Goal: Information Seeking & Learning: Learn about a topic

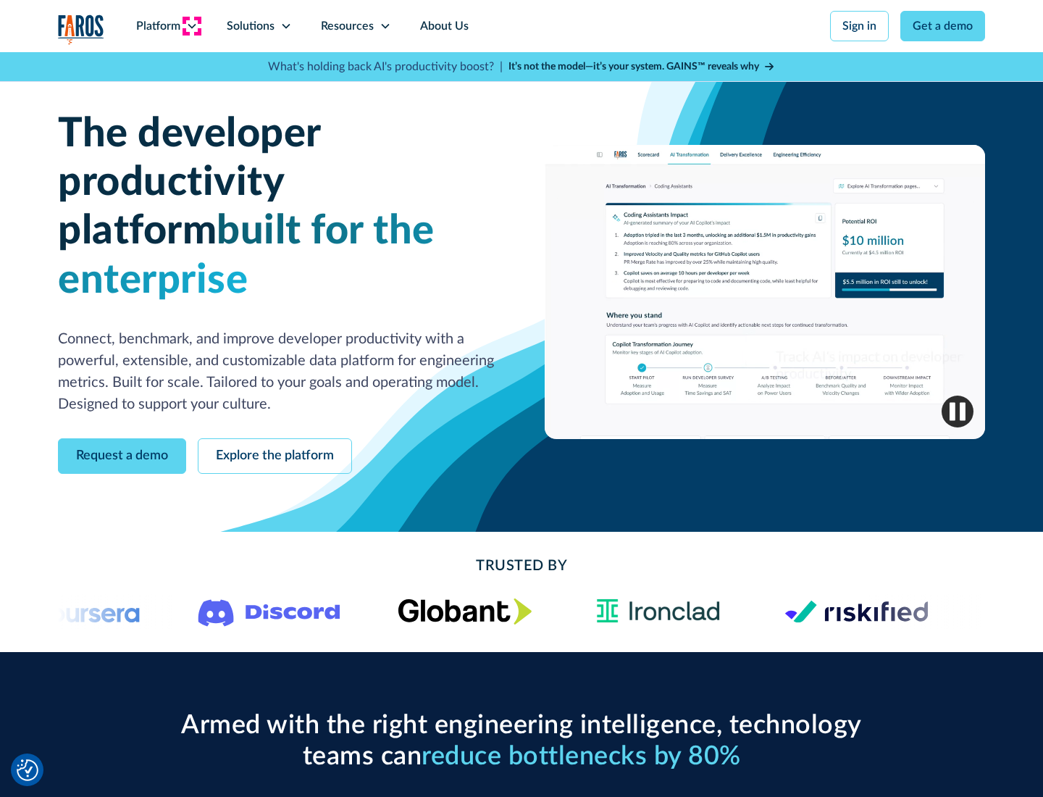
click at [191, 26] on icon at bounding box center [192, 26] width 12 height 12
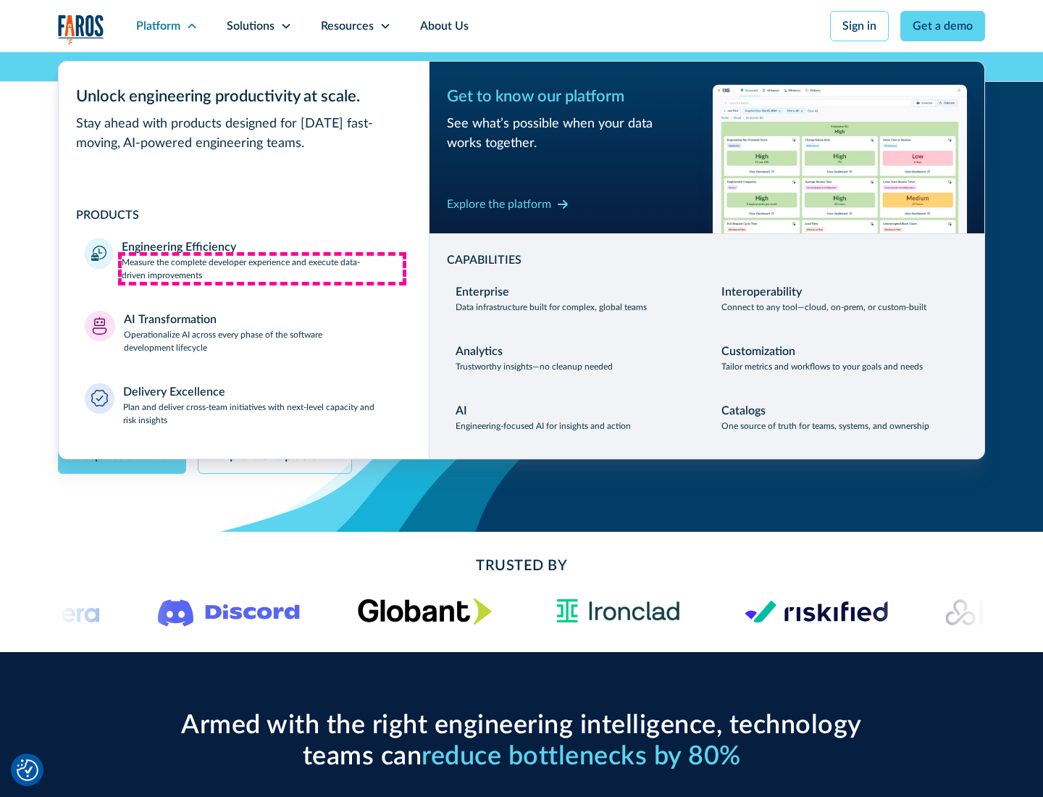
click at [262, 268] on p "Measure the complete developer experience and execute data-driven improvements" at bounding box center [262, 269] width 281 height 26
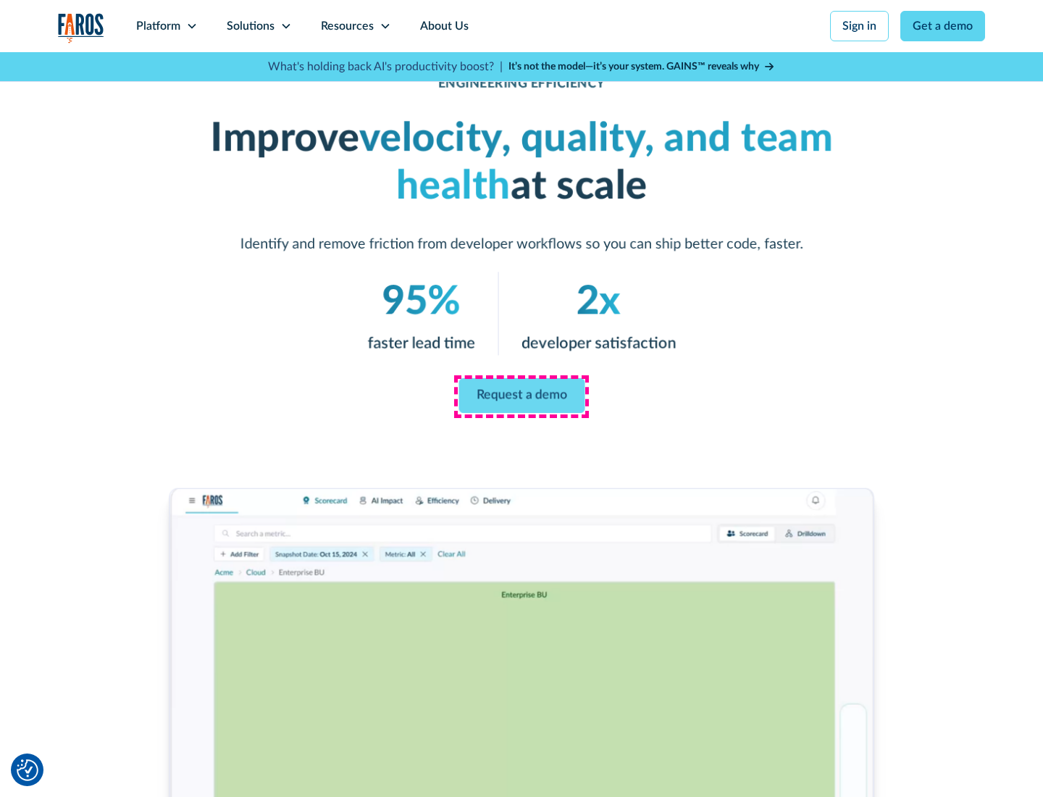
click at [522, 396] on link "Request a demo" at bounding box center [522, 395] width 126 height 35
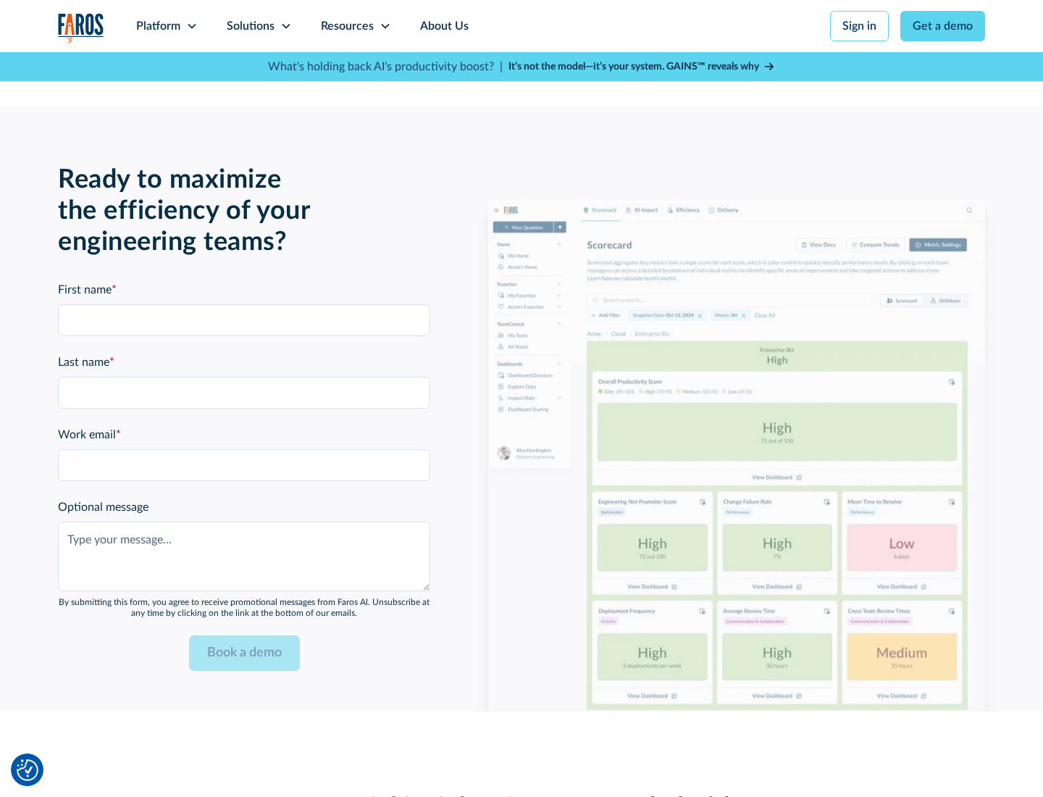
scroll to position [3178, 0]
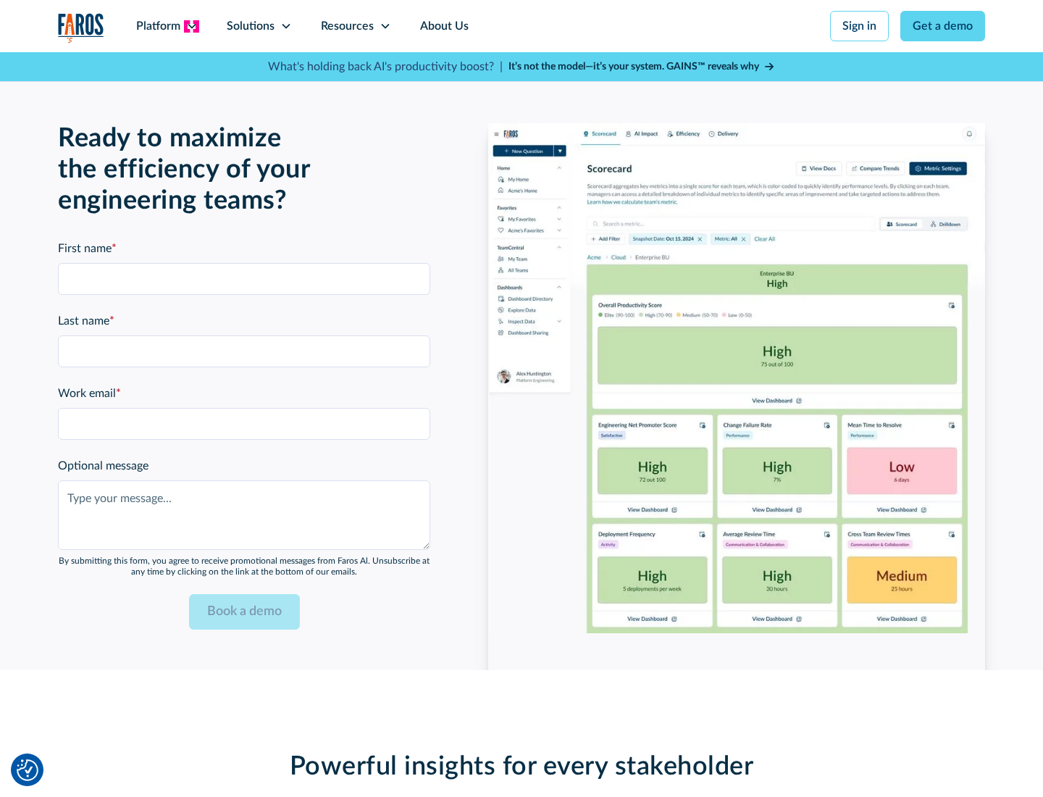
click at [191, 26] on icon at bounding box center [192, 26] width 12 height 12
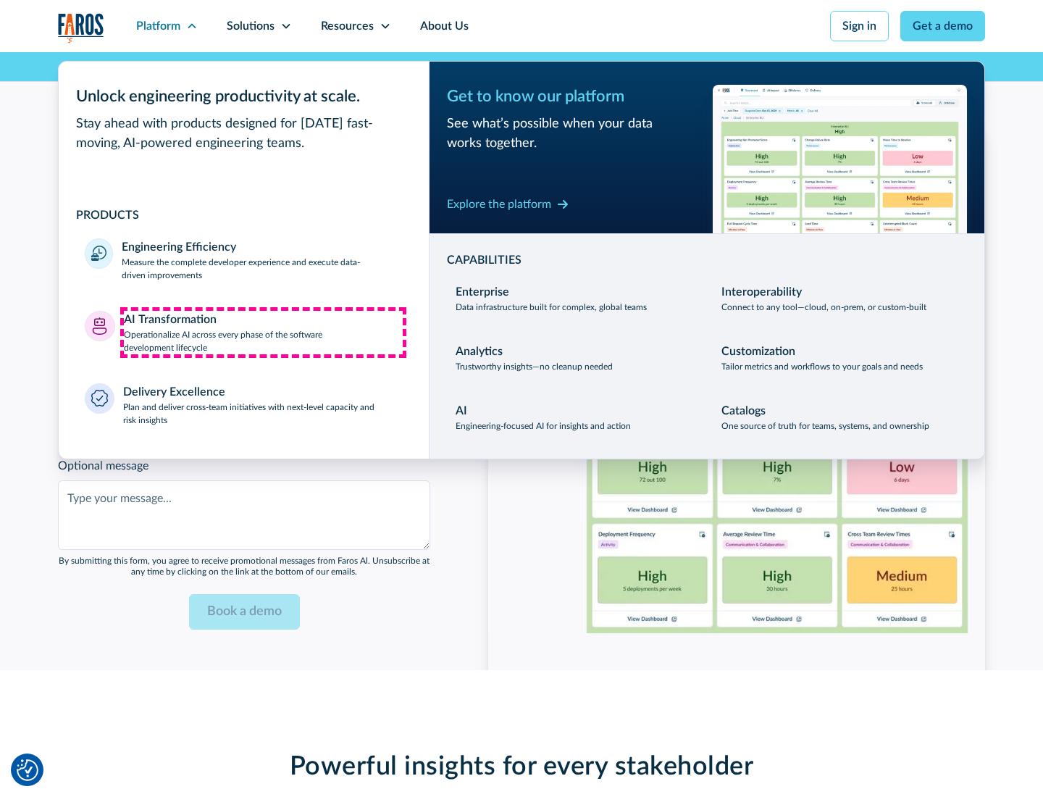
click at [263, 332] on p "Operationalize AI across every phase of the software development lifecycle" at bounding box center [264, 341] width 280 height 26
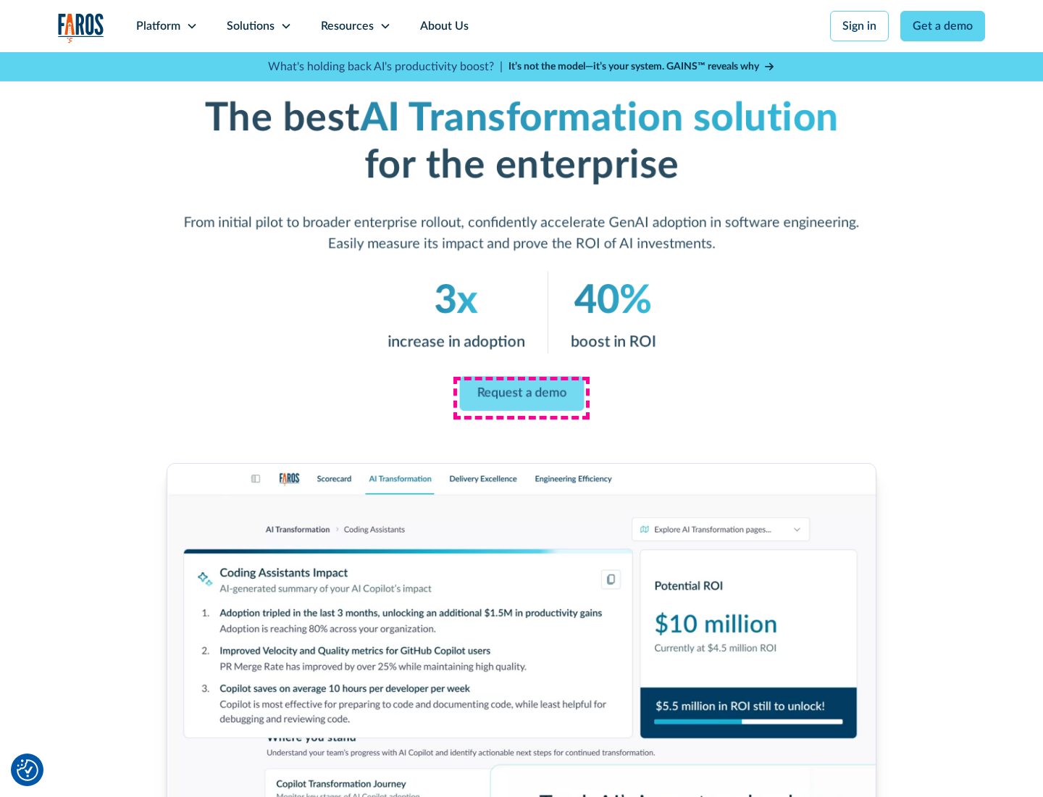
click at [522, 393] on link "Request a demo" at bounding box center [521, 394] width 125 height 35
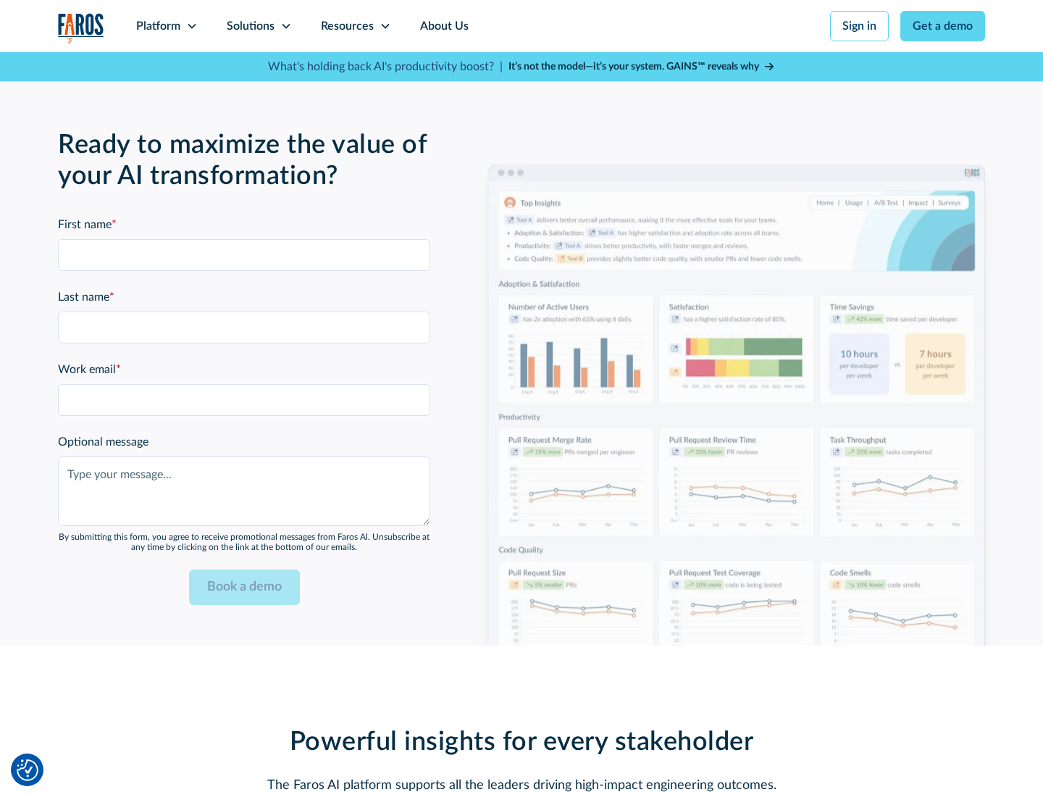
scroll to position [3527, 0]
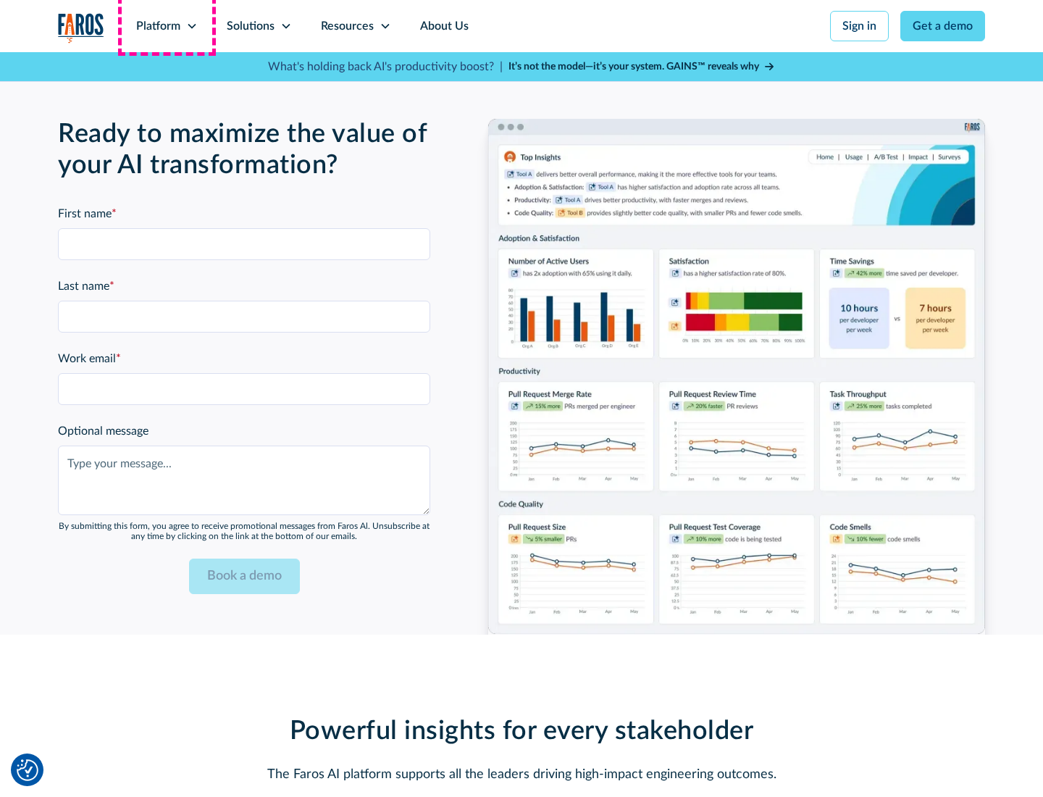
click at [167, 26] on div "Platform" at bounding box center [158, 25] width 44 height 17
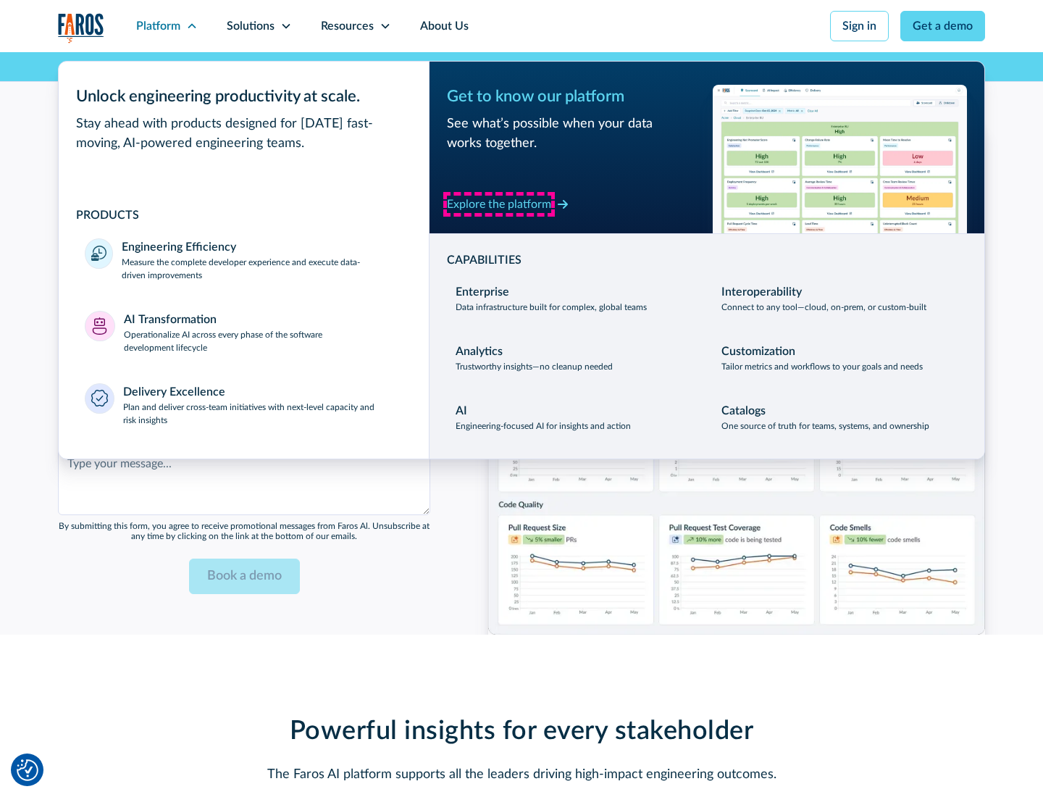
click at [499, 204] on div "Explore the platform" at bounding box center [499, 204] width 104 height 17
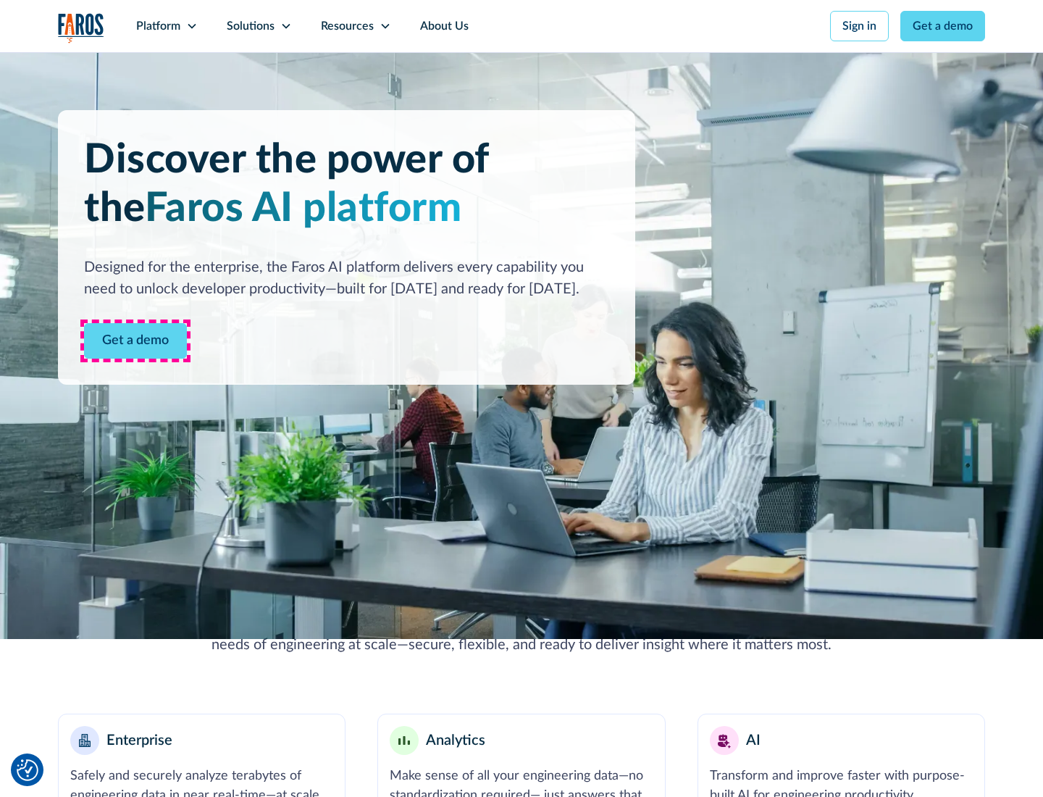
click at [135, 340] on link "Get a demo" at bounding box center [135, 340] width 103 height 35
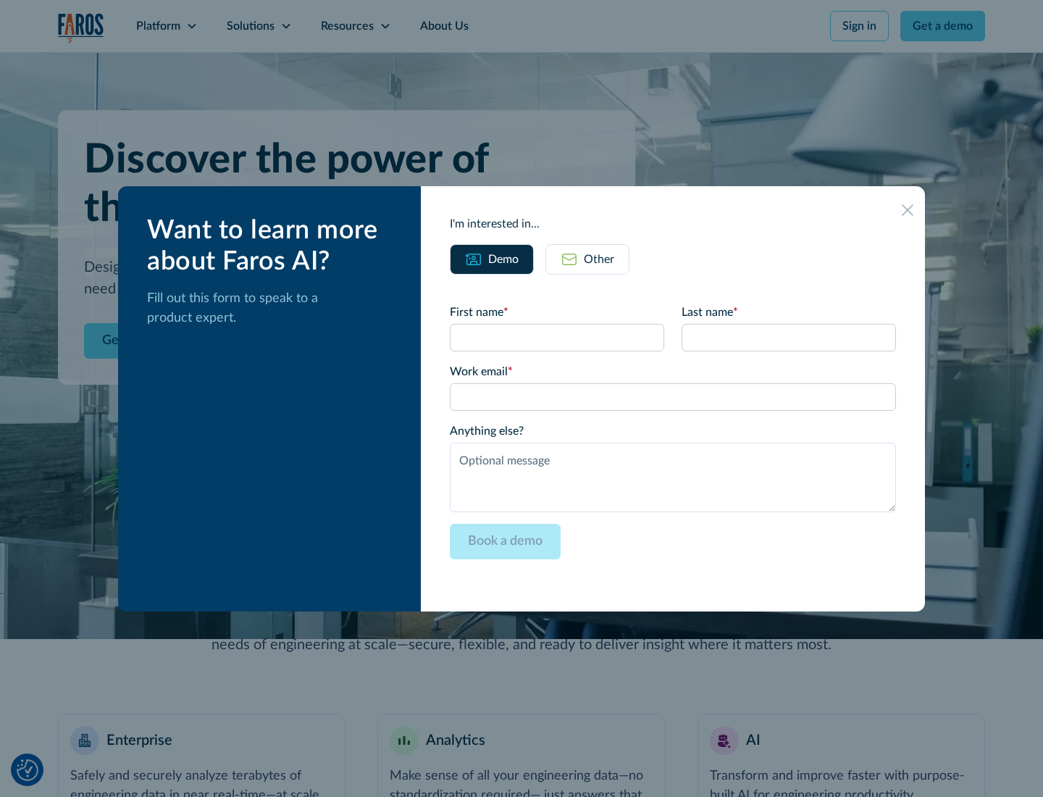
click at [599, 259] on div "Other" at bounding box center [599, 259] width 30 height 17
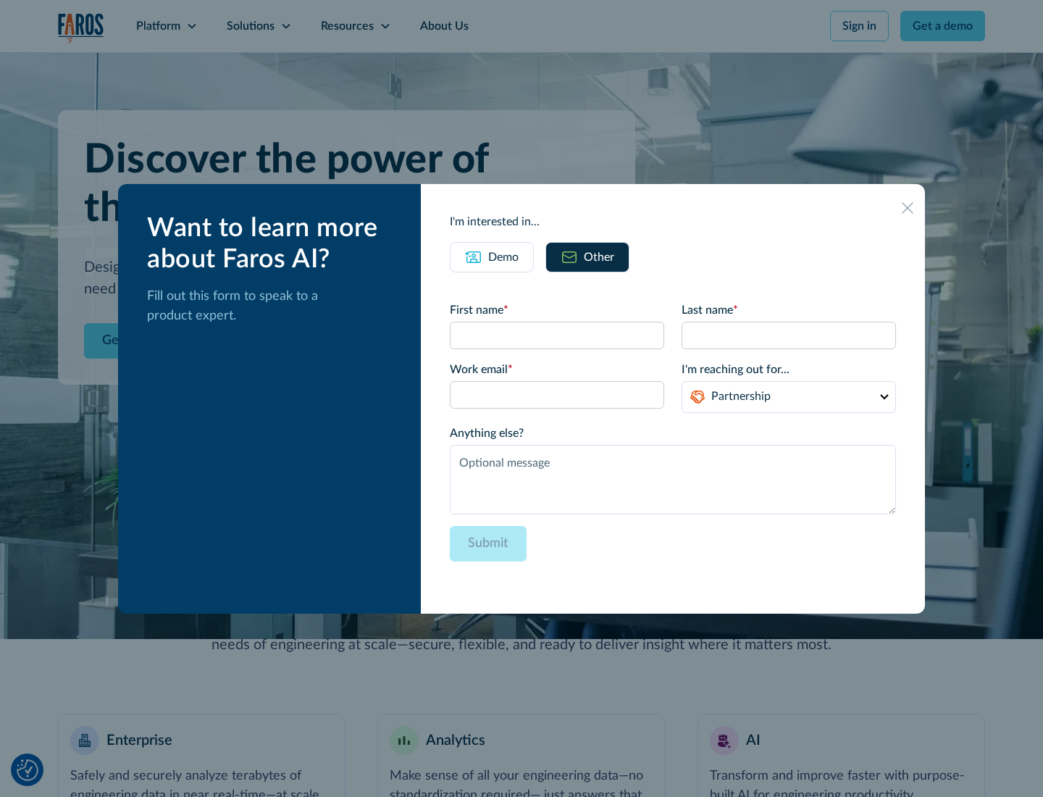
click at [503, 256] on div "Demo" at bounding box center [503, 256] width 30 height 17
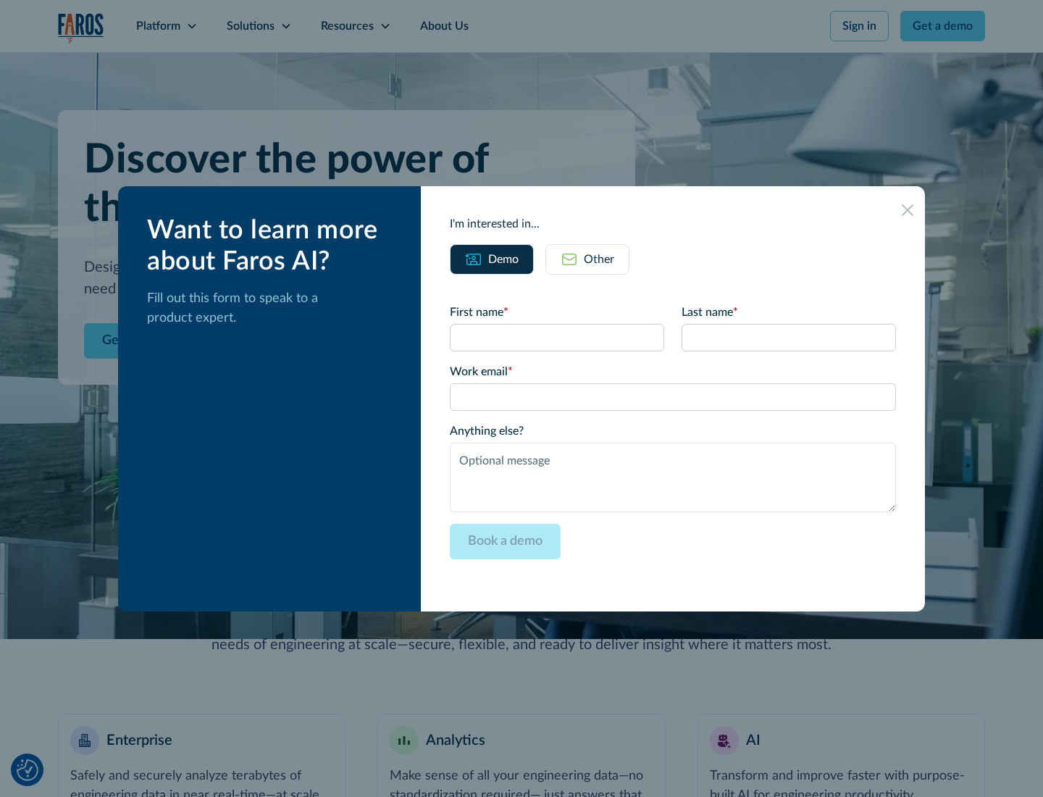
click at [908, 209] on icon at bounding box center [908, 210] width 12 height 12
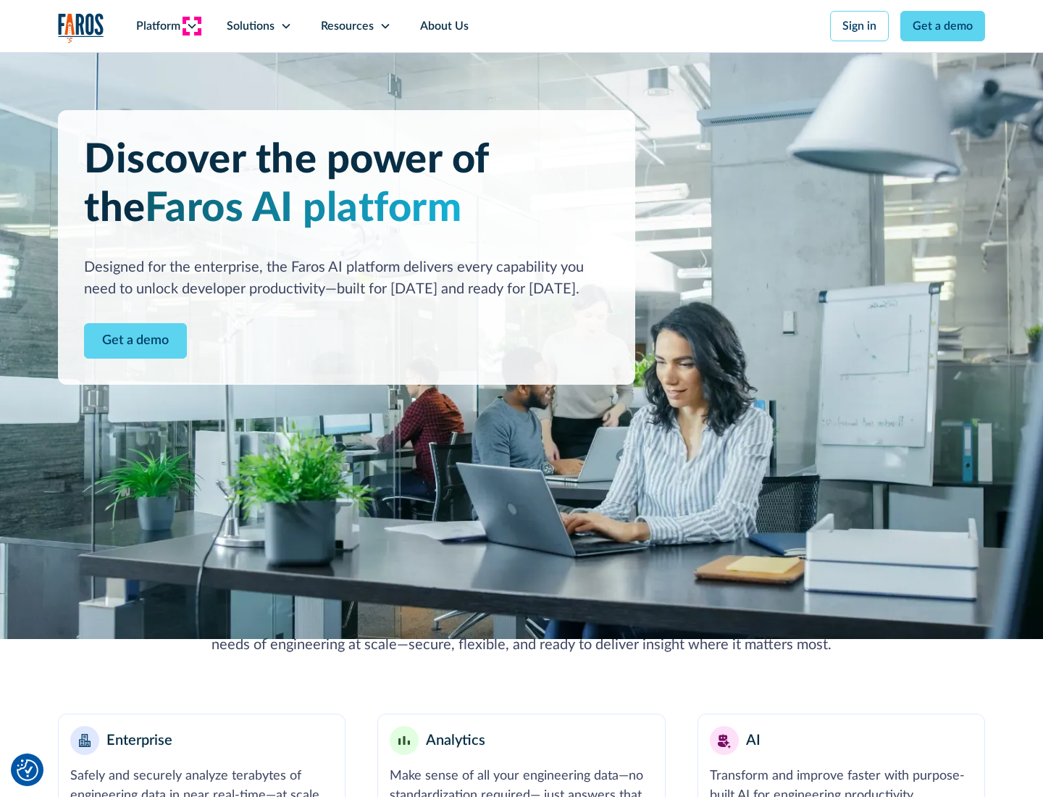
click at [191, 26] on icon at bounding box center [192, 26] width 12 height 12
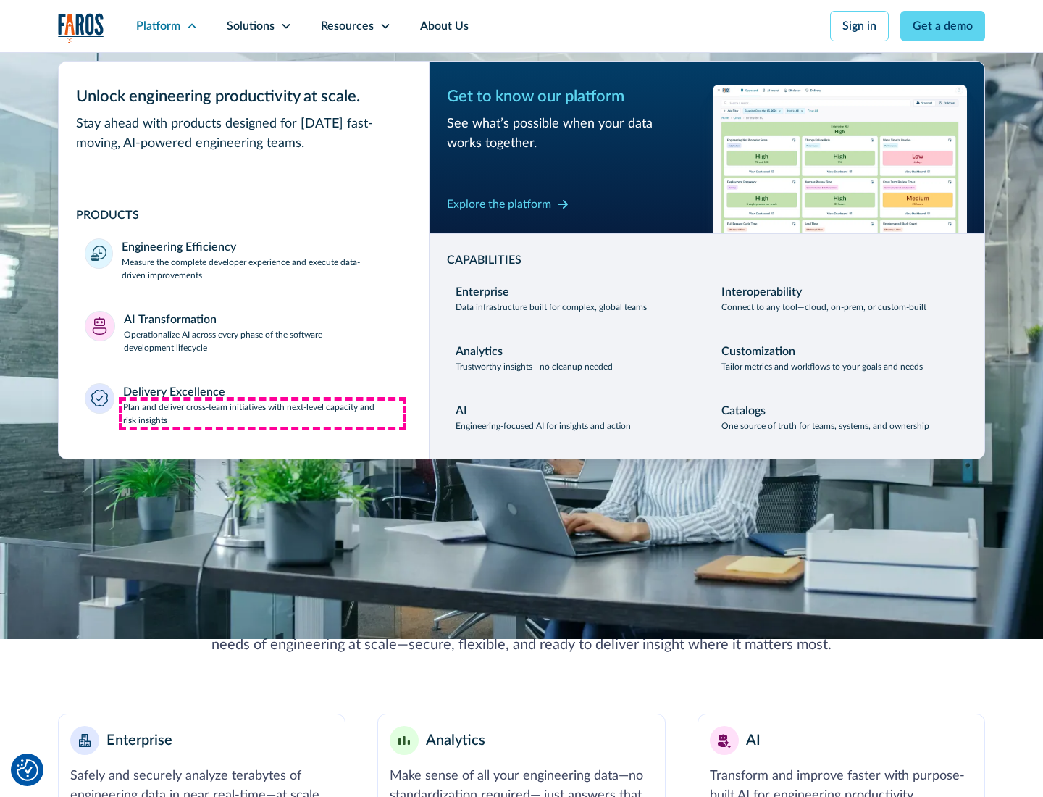
click at [262, 413] on p "Plan and deliver cross-team initiatives with next-level capacity and risk insig…" at bounding box center [263, 414] width 280 height 26
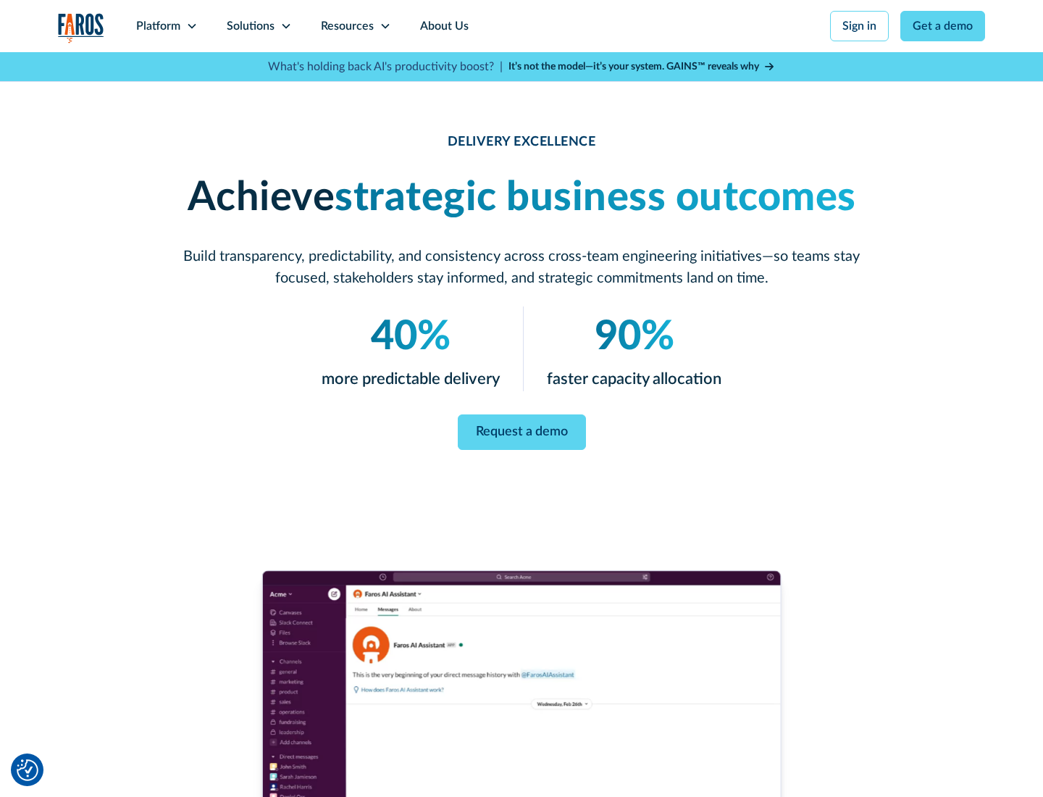
click at [285, 26] on icon at bounding box center [286, 26] width 12 height 12
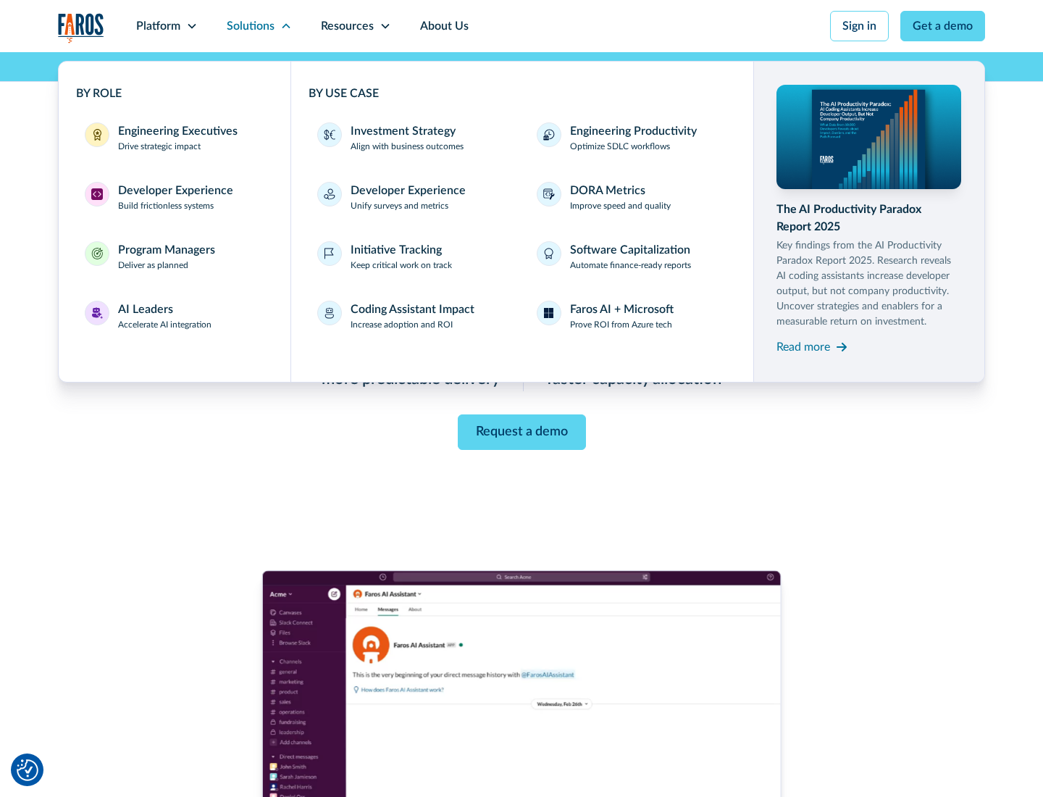
click at [174, 138] on div "Engineering Executives" at bounding box center [178, 130] width 120 height 17
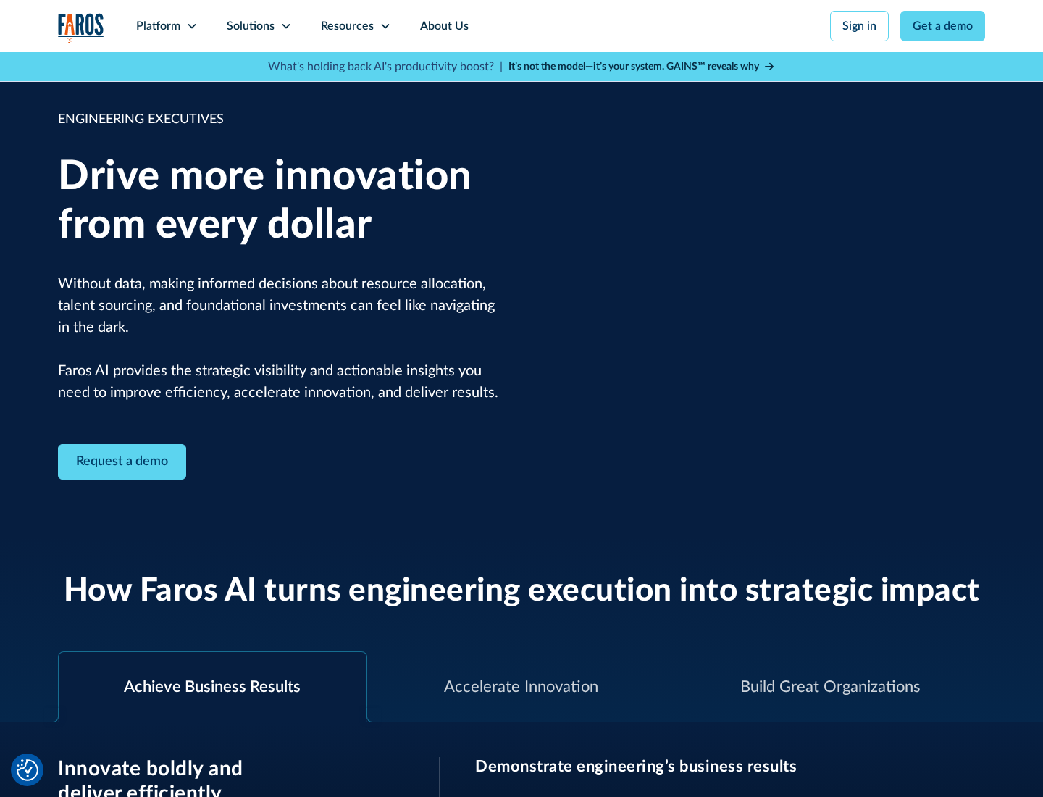
click at [285, 26] on icon at bounding box center [286, 26] width 12 height 12
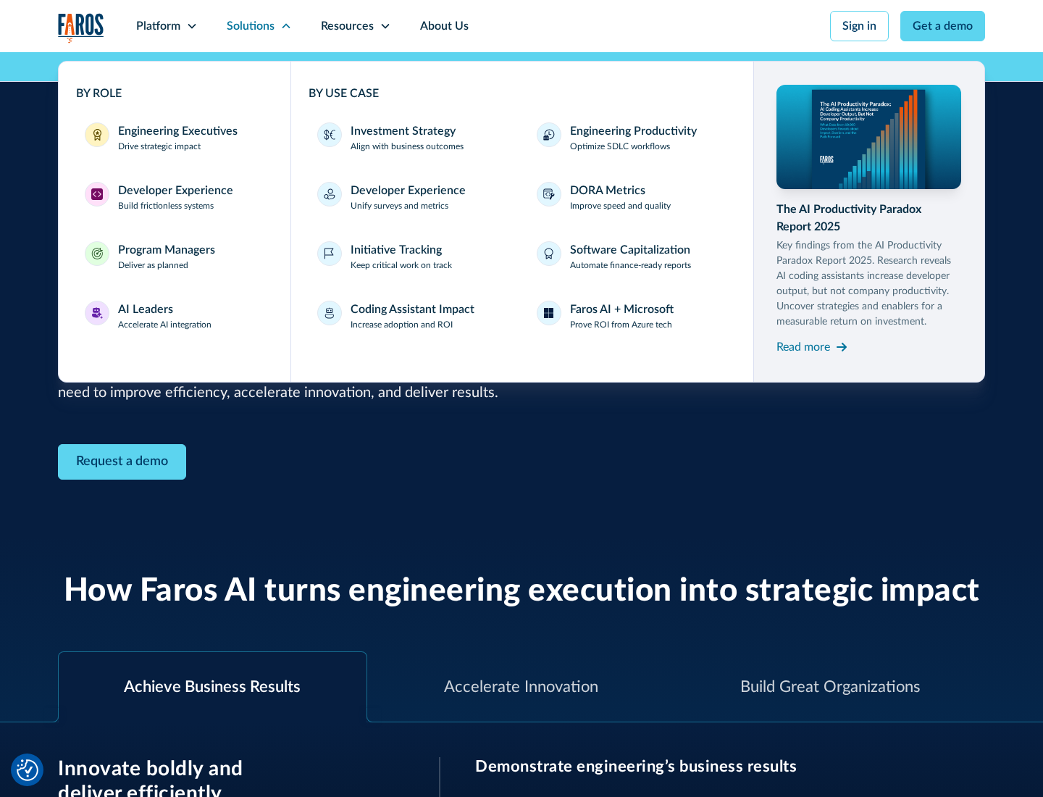
click at [174, 191] on div "Developer Experience" at bounding box center [175, 190] width 115 height 17
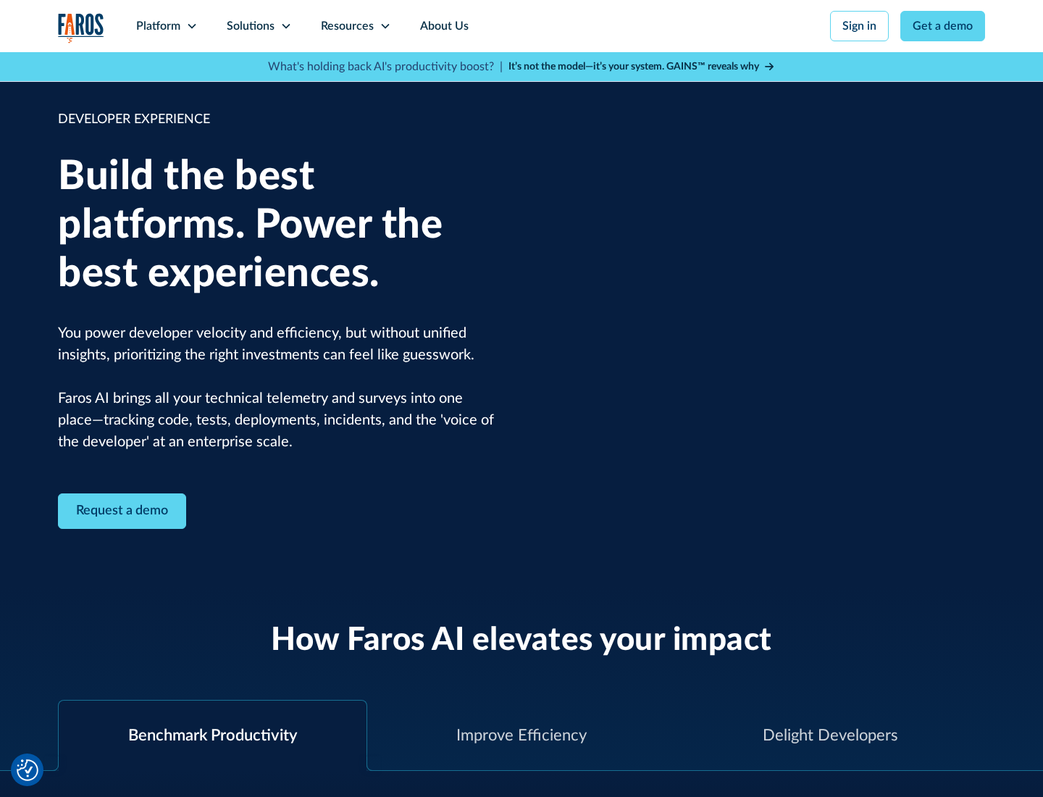
click at [259, 26] on div "Solutions" at bounding box center [251, 25] width 48 height 17
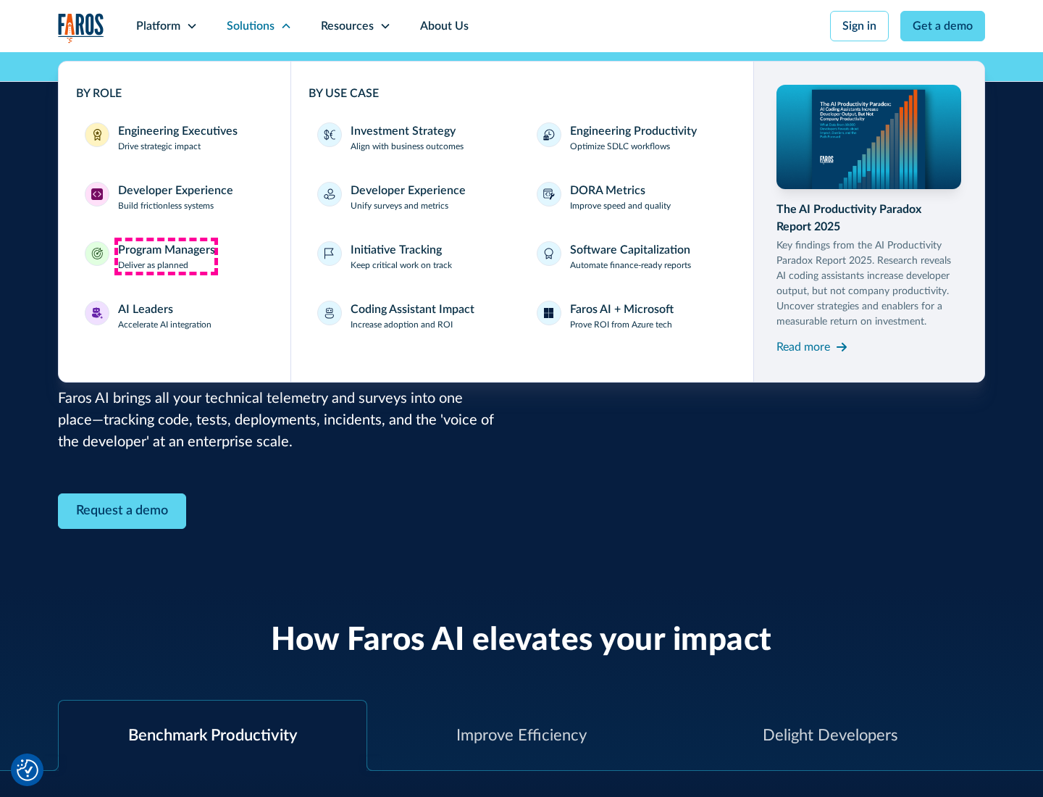
click at [166, 256] on div "Program Managers" at bounding box center [166, 249] width 97 height 17
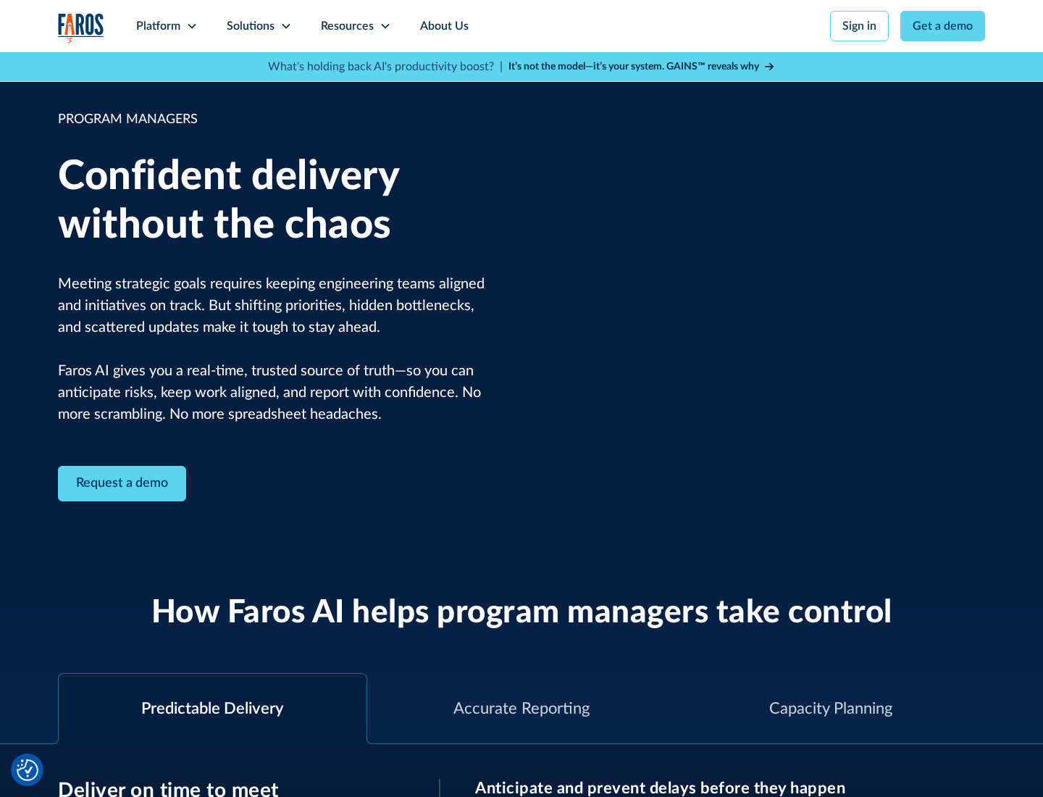
click at [285, 26] on icon at bounding box center [286, 26] width 12 height 12
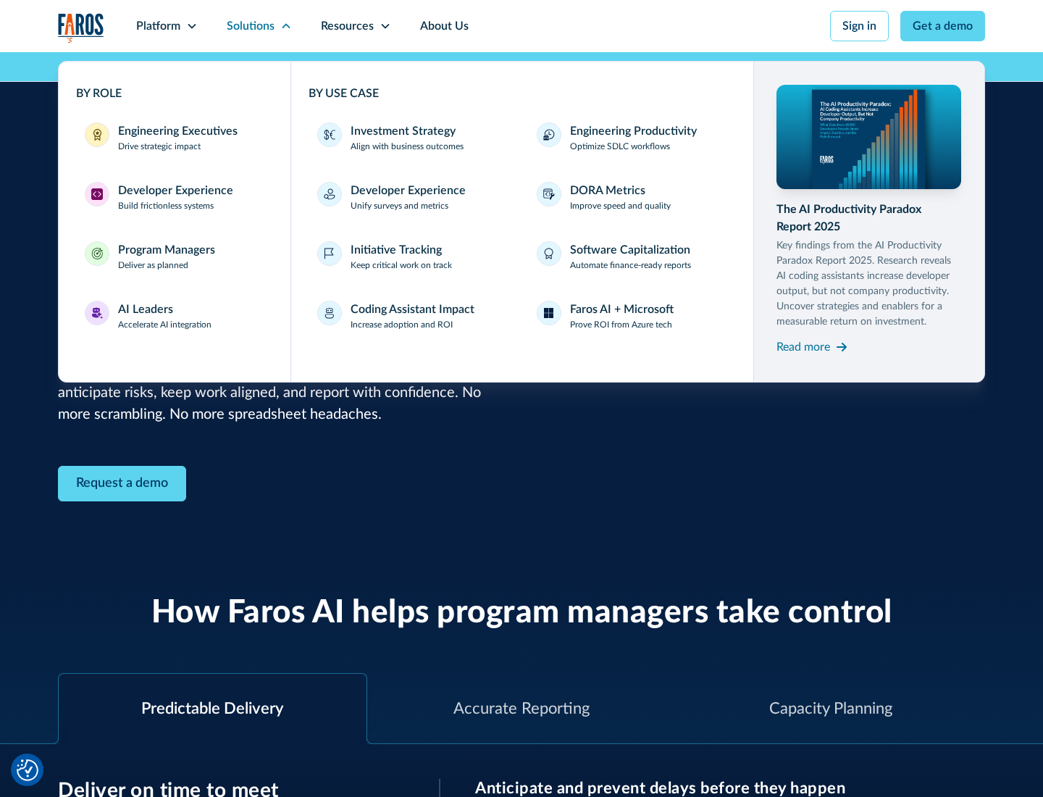
click at [165, 316] on div "AI Leaders" at bounding box center [145, 309] width 55 height 17
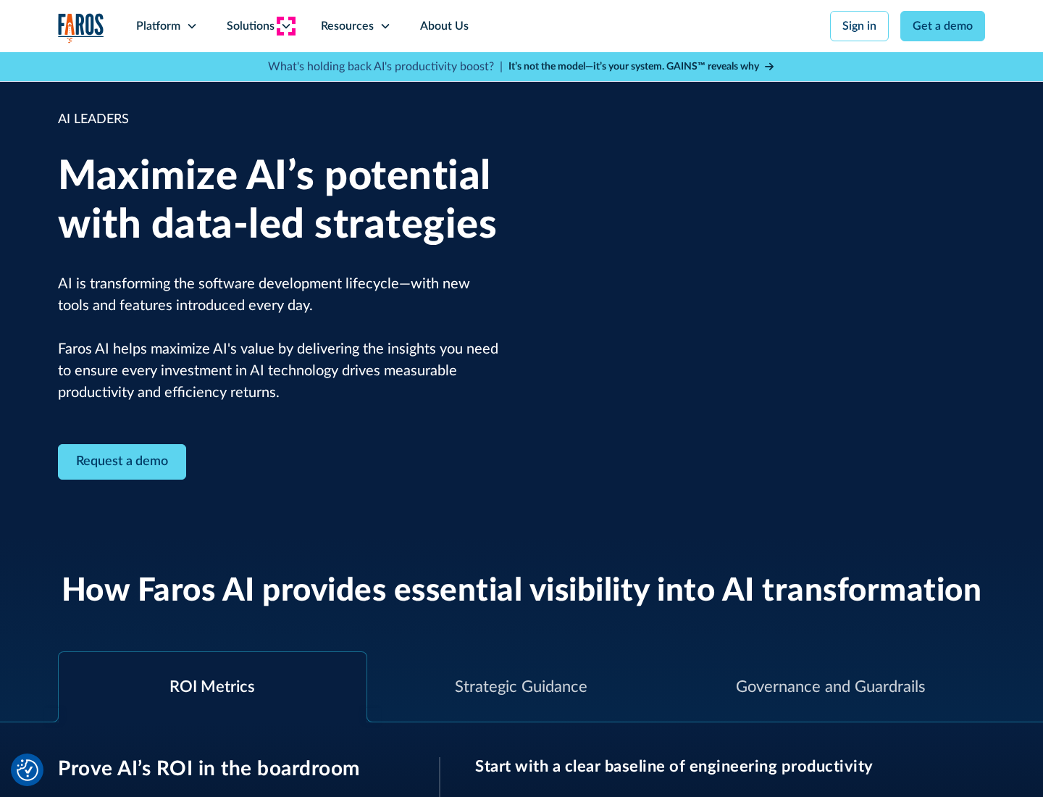
click at [285, 26] on icon at bounding box center [286, 26] width 12 height 12
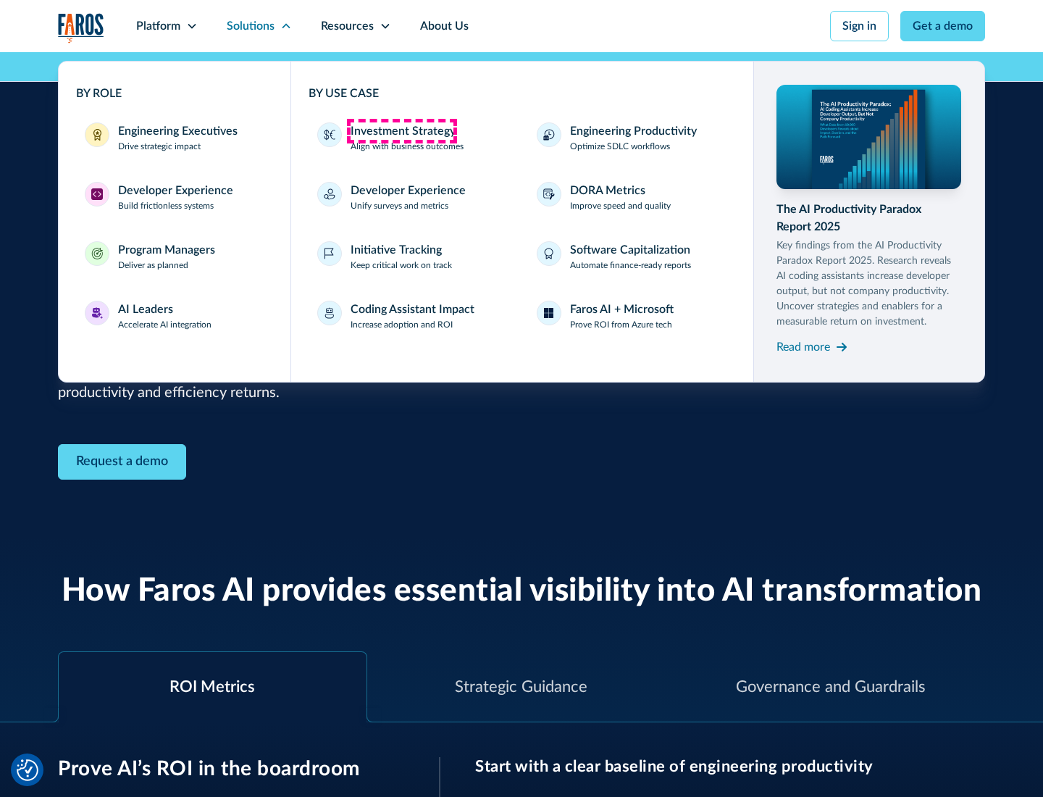
click at [401, 131] on div "Investment Strategy" at bounding box center [403, 130] width 105 height 17
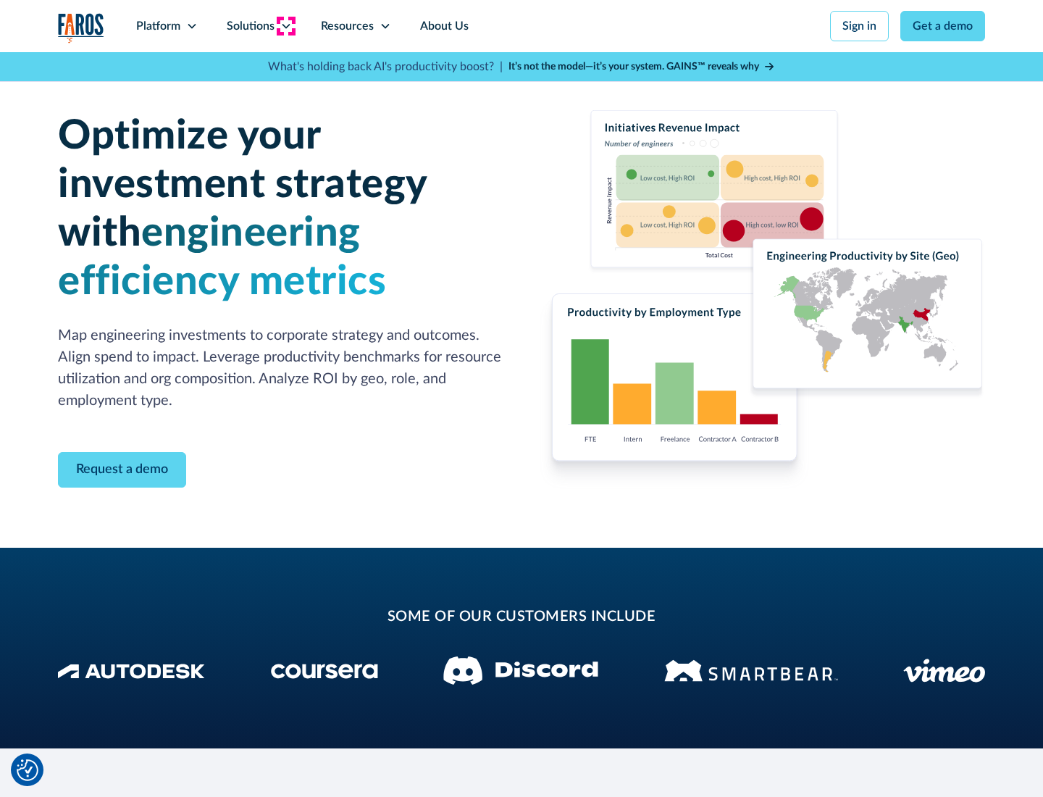
click at [285, 26] on icon at bounding box center [286, 26] width 12 height 12
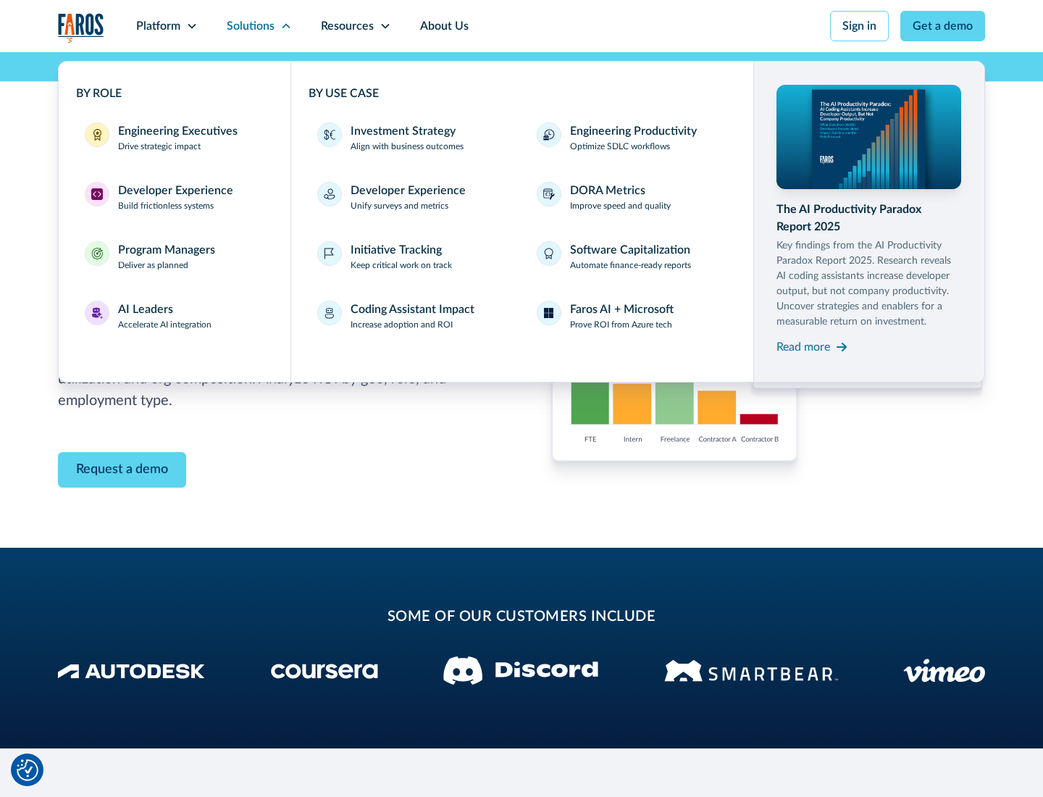
click at [621, 325] on p "Prove ROI from Azure tech" at bounding box center [621, 324] width 102 height 13
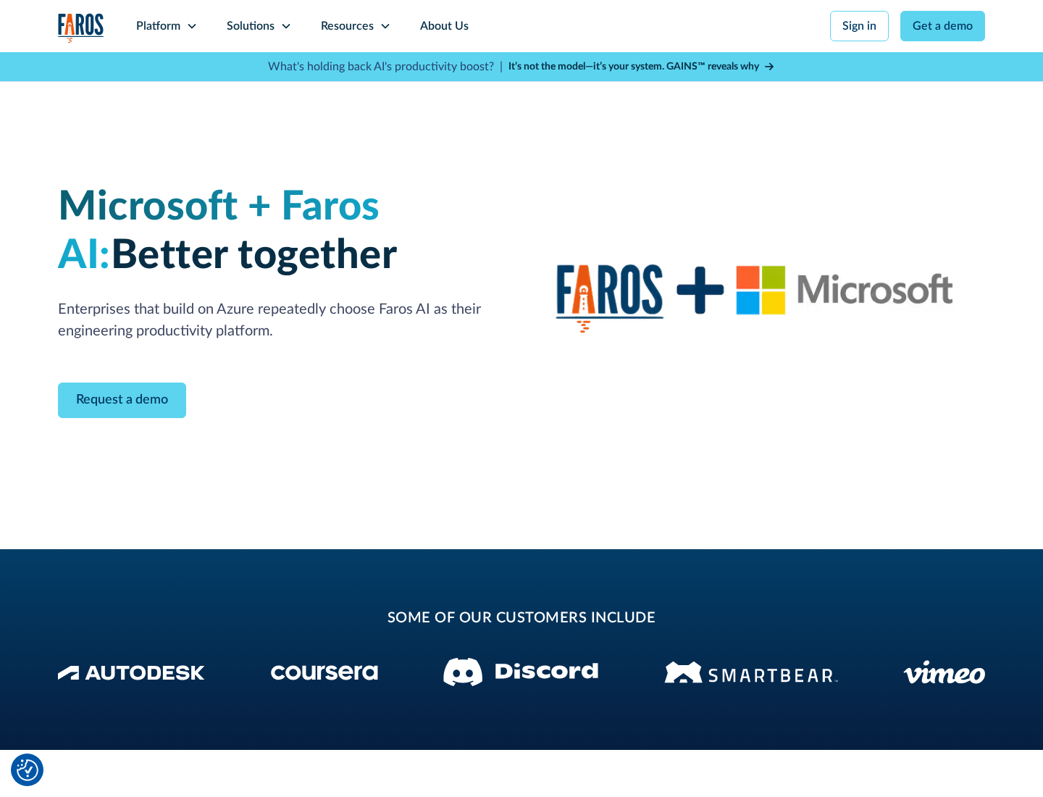
click at [285, 26] on icon at bounding box center [286, 26] width 12 height 12
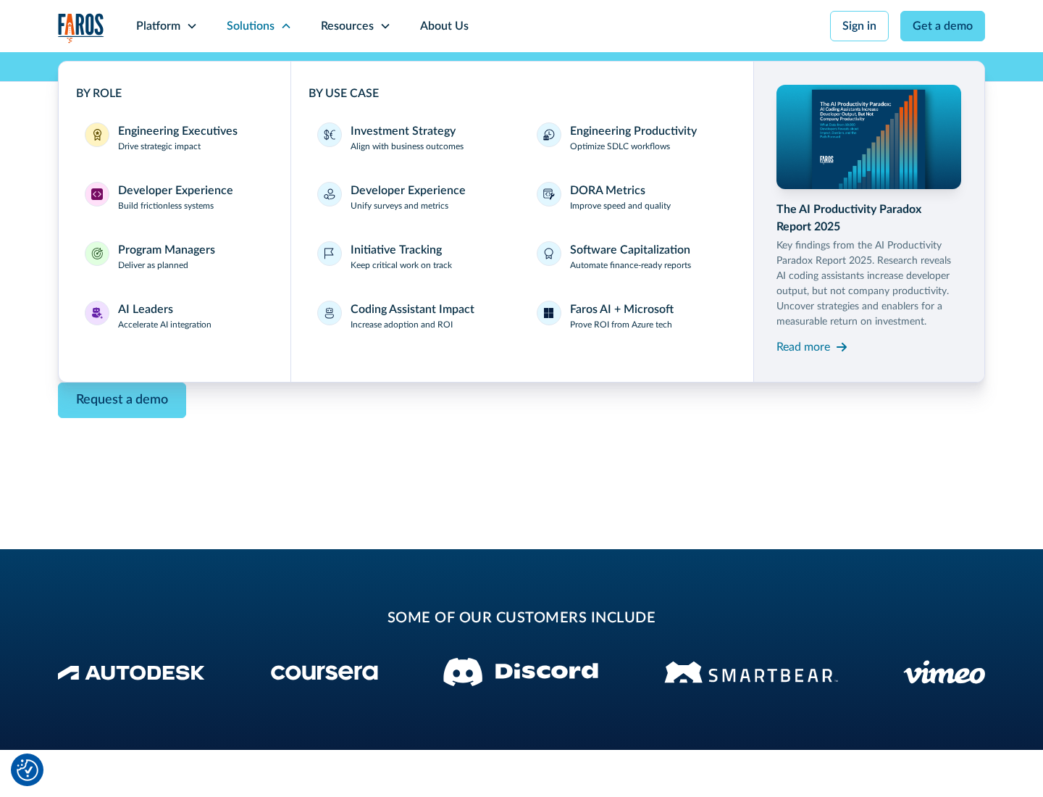
click at [803, 346] on div "Read more" at bounding box center [804, 346] width 54 height 17
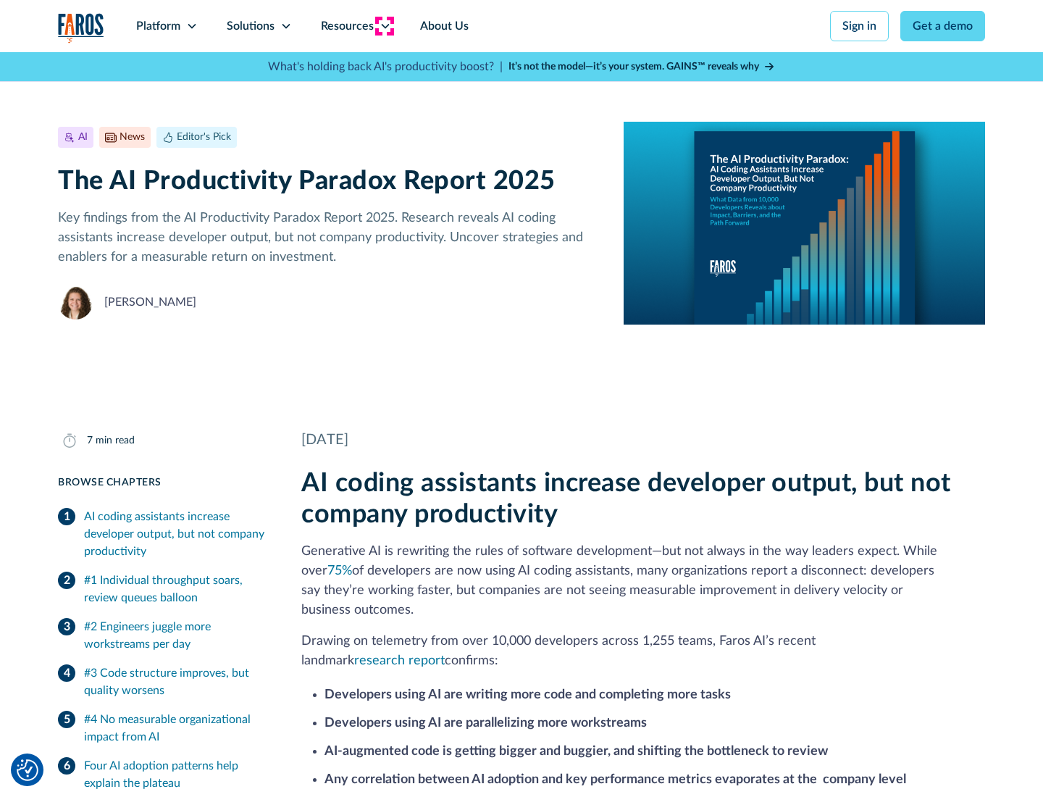
click at [384, 26] on icon at bounding box center [386, 26] width 12 height 12
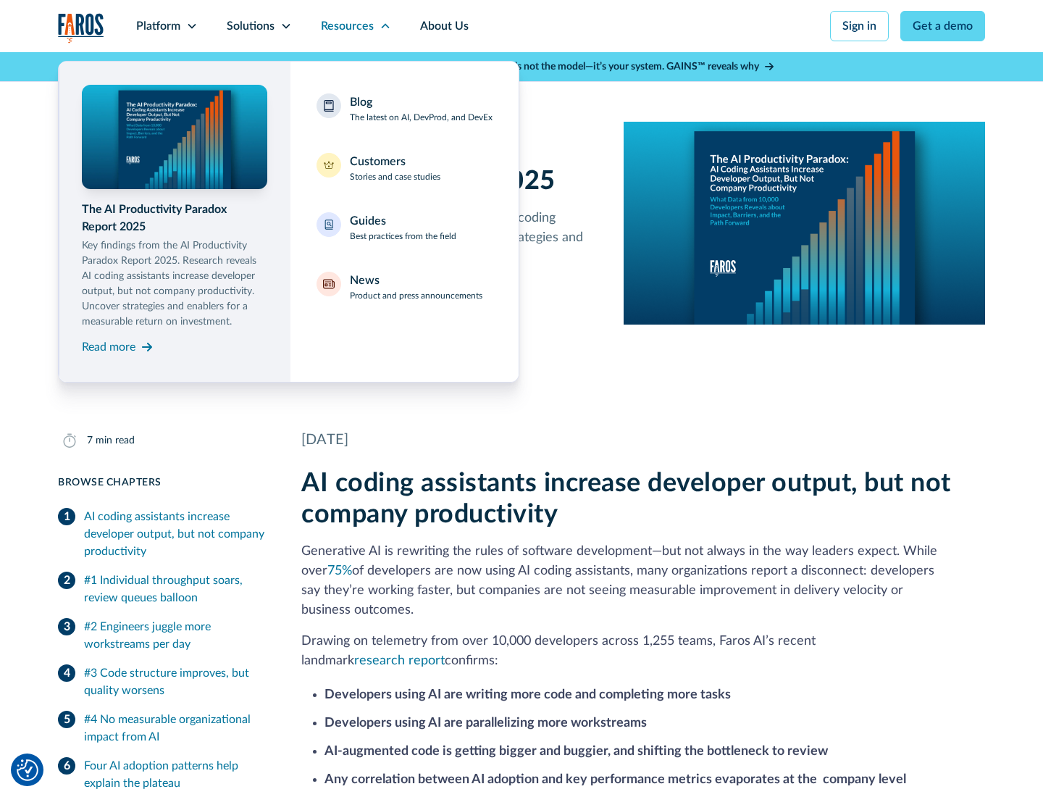
click at [421, 109] on div "Blog The latest on AI, DevProd, and DevEx" at bounding box center [421, 108] width 143 height 30
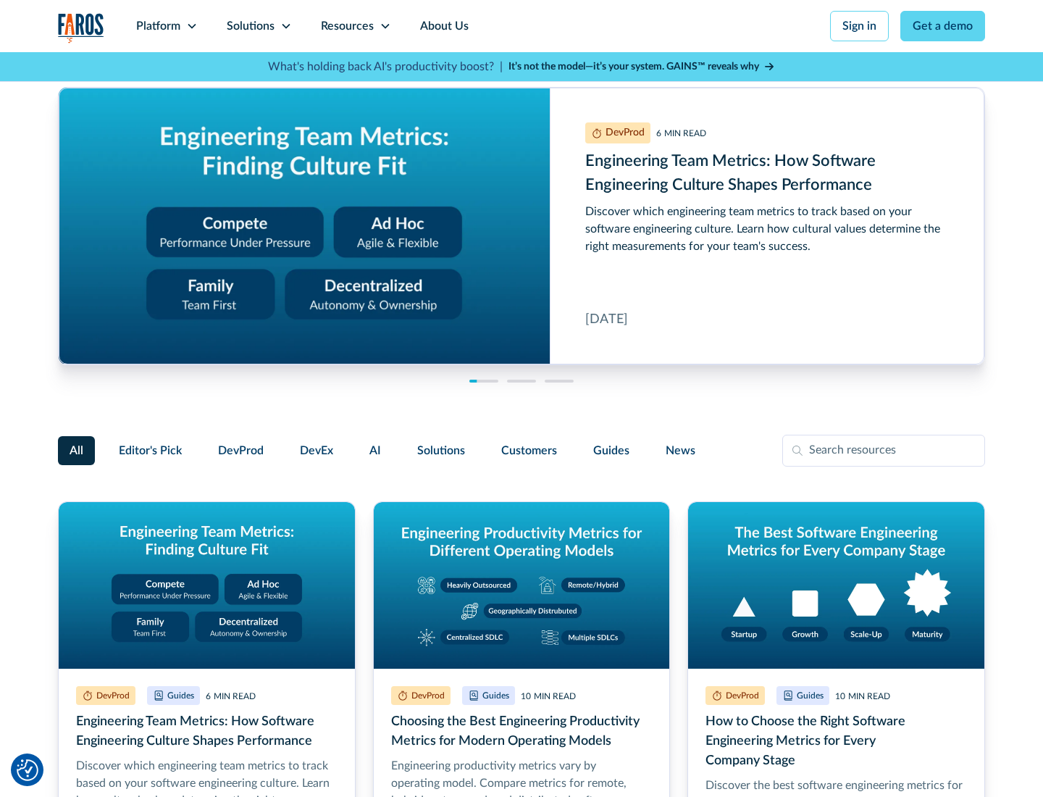
click at [943, 26] on link "Get a demo" at bounding box center [942, 26] width 85 height 30
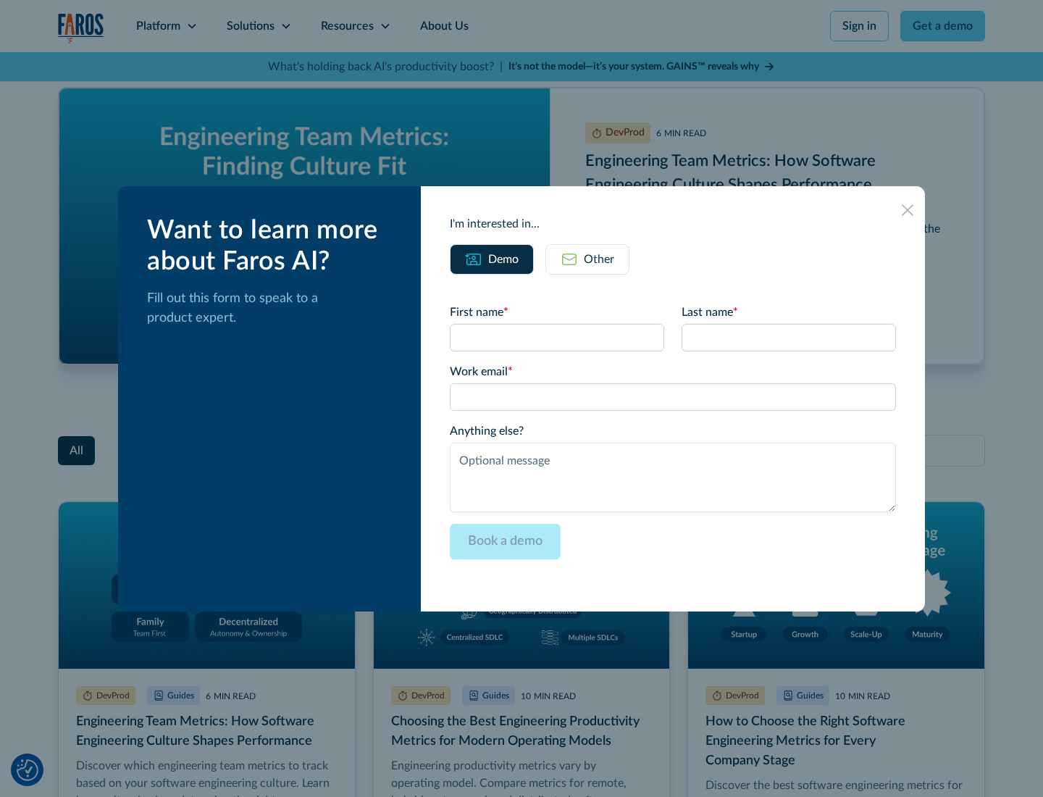
click at [588, 259] on div "Other" at bounding box center [599, 259] width 30 height 17
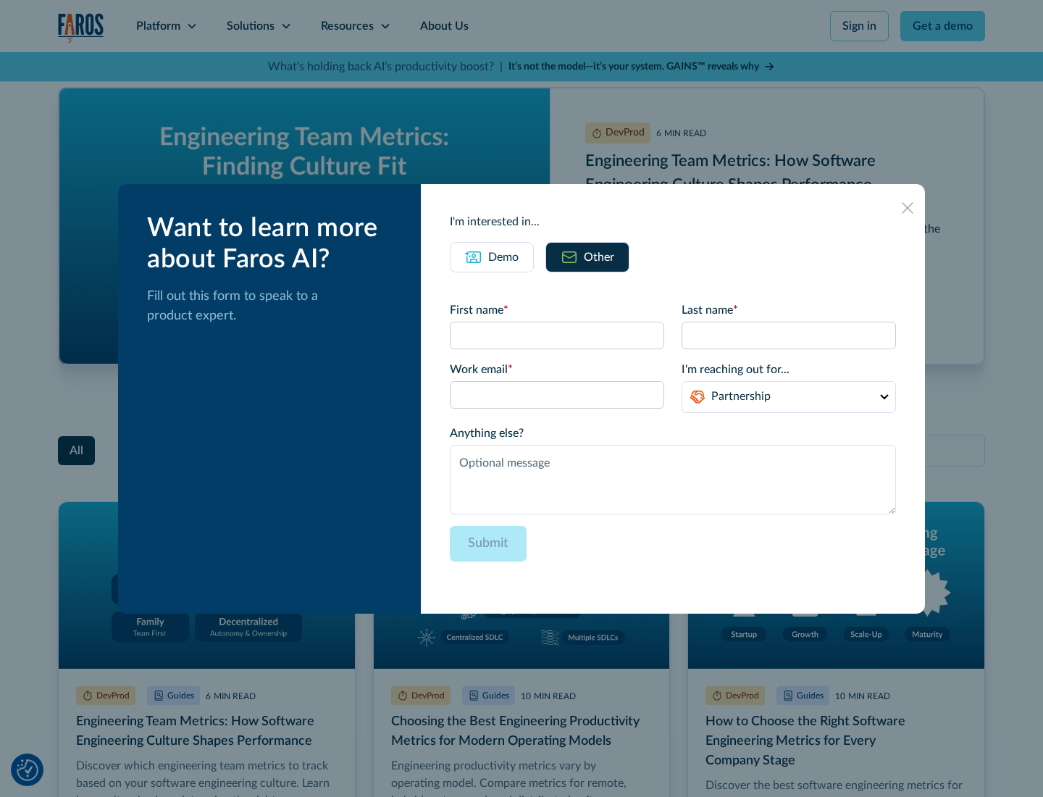
click at [908, 207] on icon at bounding box center [908, 208] width 12 height 12
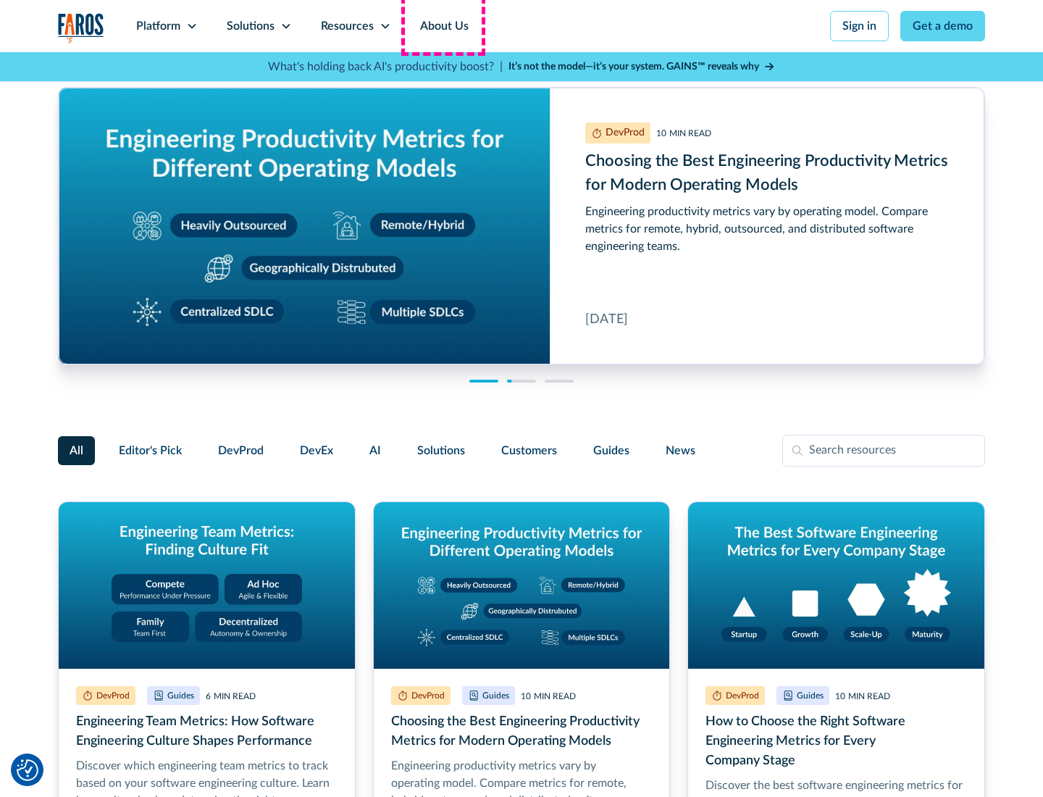
click at [443, 26] on link "About Us" at bounding box center [445, 26] width 78 height 52
